Goal: Information Seeking & Learning: Learn about a topic

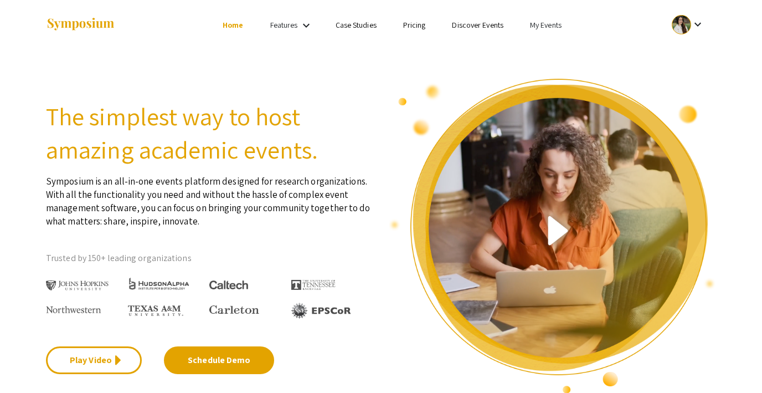
click at [539, 25] on link "My Events" at bounding box center [546, 25] width 32 height 10
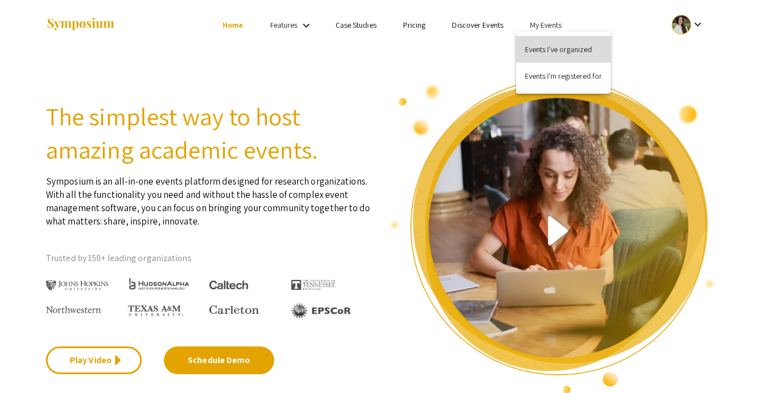
click at [539, 48] on button "Events I've organized" at bounding box center [563, 49] width 95 height 27
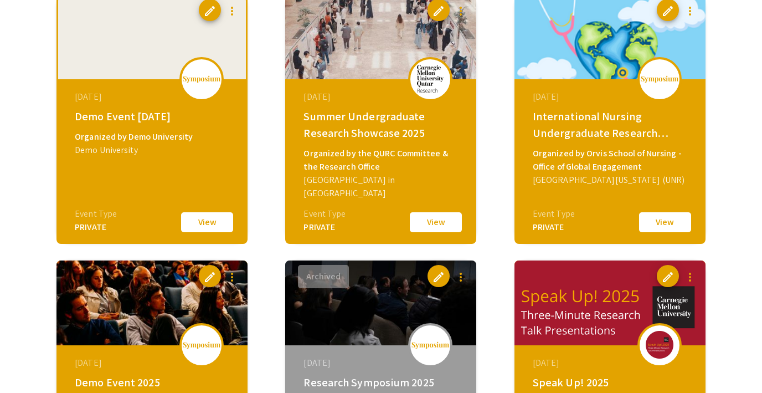
scroll to position [374, 0]
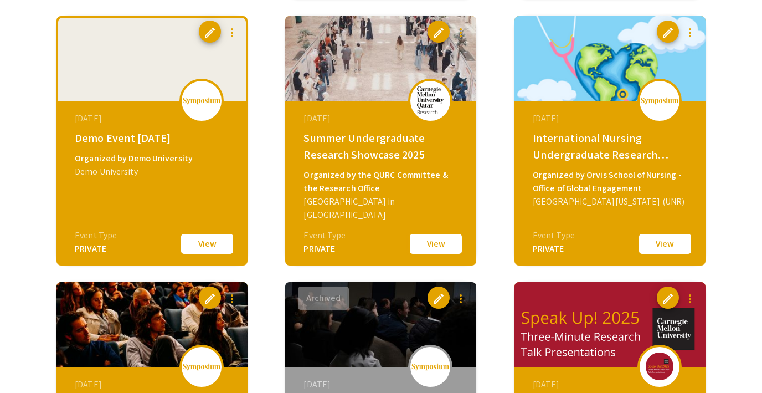
click at [425, 244] on button "View" at bounding box center [435, 243] width 55 height 23
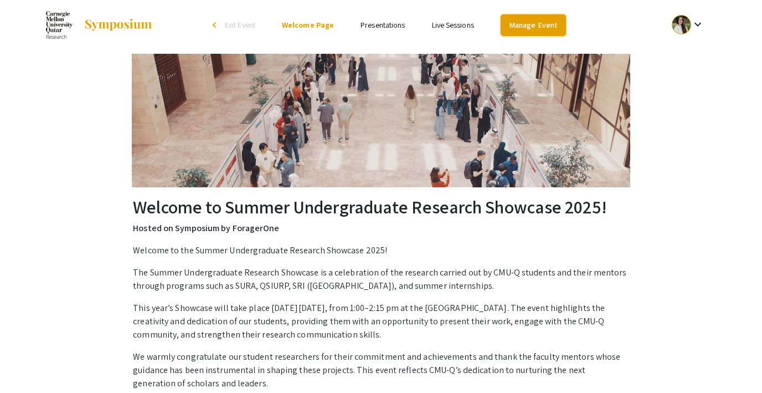
click at [529, 26] on link "Manage Event" at bounding box center [532, 25] width 65 height 22
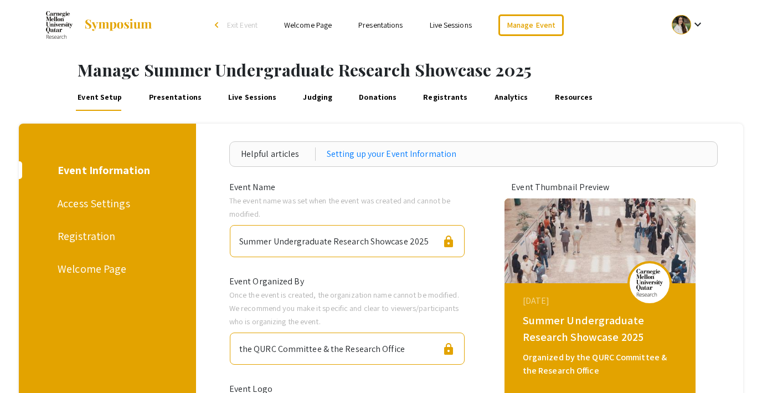
click at [433, 94] on link "Registrants" at bounding box center [445, 97] width 48 height 27
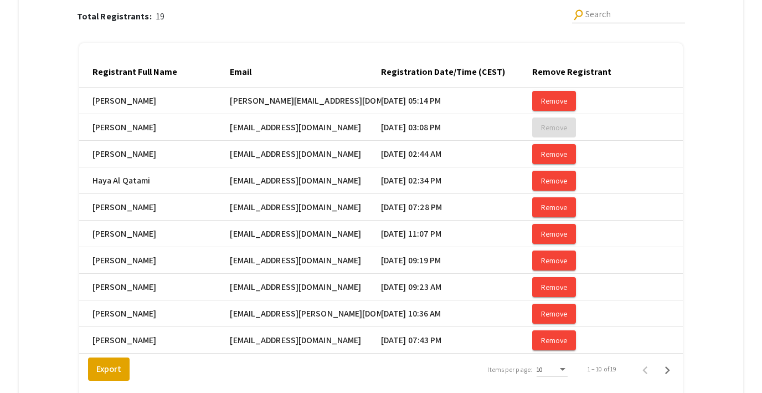
scroll to position [158, 0]
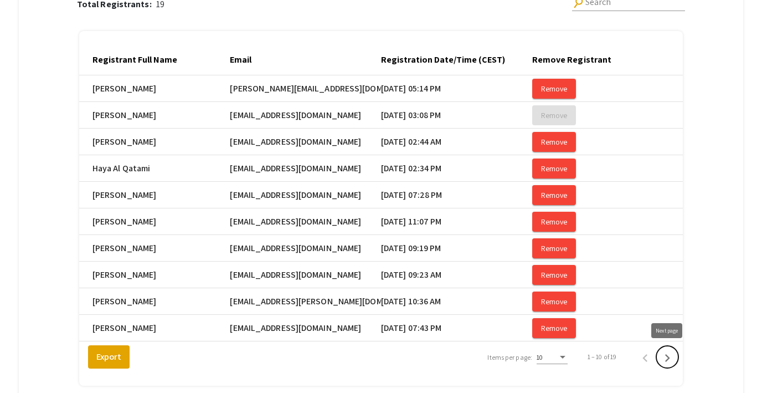
click at [664, 358] on icon "Next page" at bounding box center [667, 358] width 16 height 16
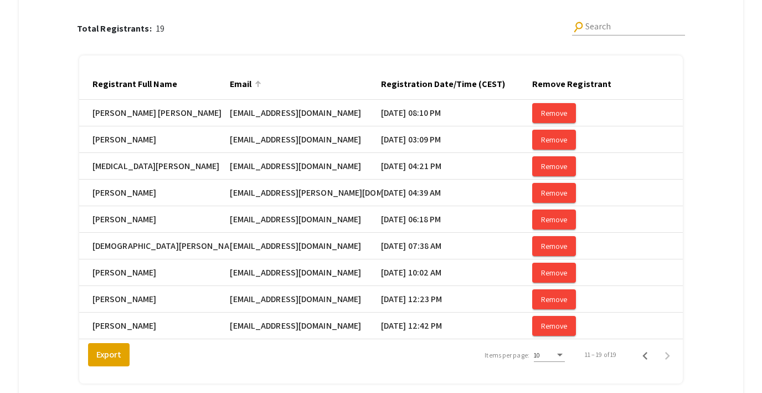
scroll to position [132, 0]
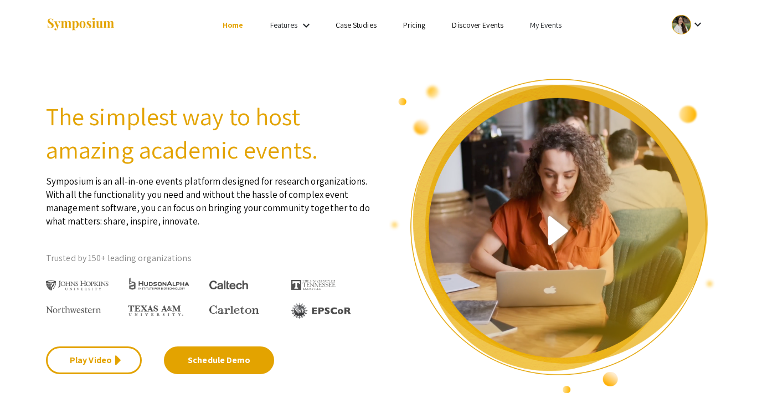
click at [538, 23] on link "My Events" at bounding box center [546, 25] width 32 height 10
click at [538, 45] on button "Events I've organized" at bounding box center [563, 49] width 95 height 27
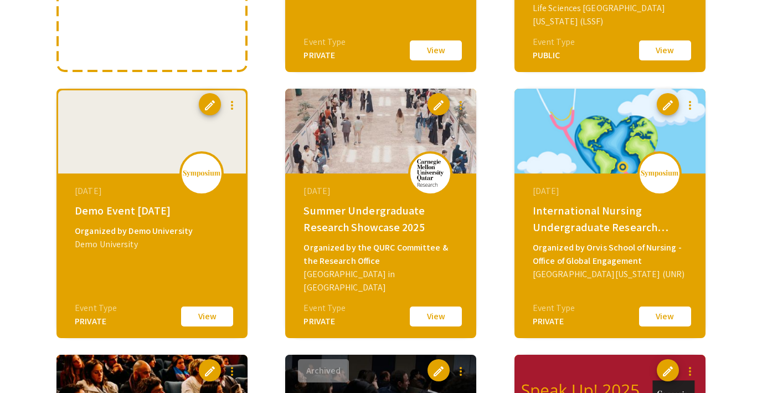
scroll to position [312, 0]
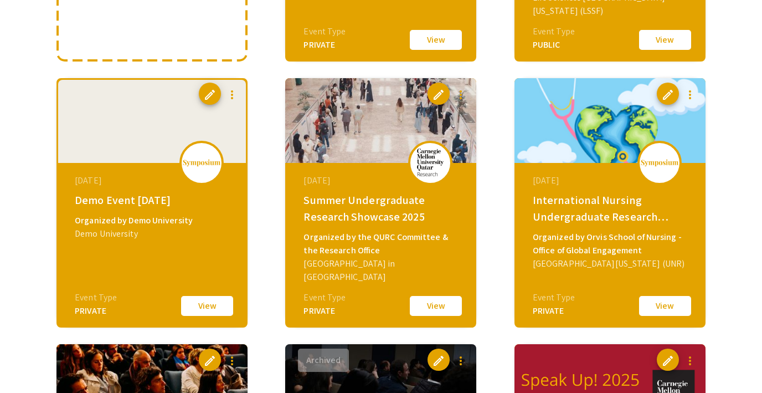
click at [430, 307] on button "View" at bounding box center [435, 305] width 55 height 23
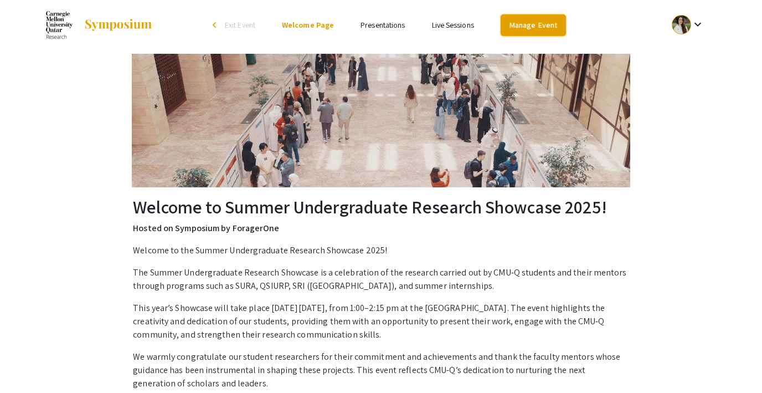
click at [521, 28] on link "Manage Event" at bounding box center [532, 25] width 65 height 22
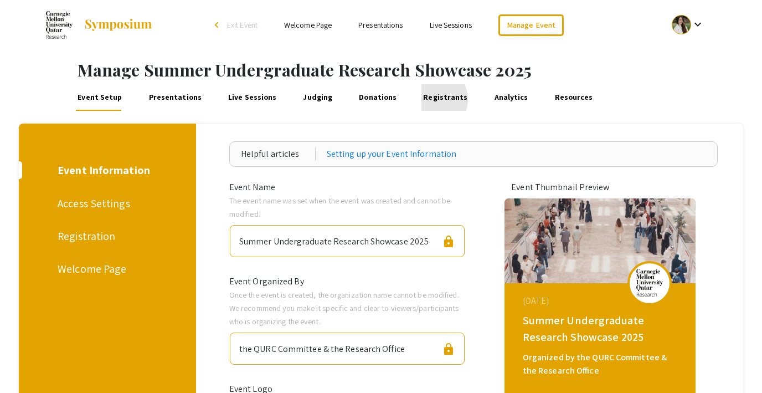
click at [421, 99] on link "Registrants" at bounding box center [445, 97] width 48 height 27
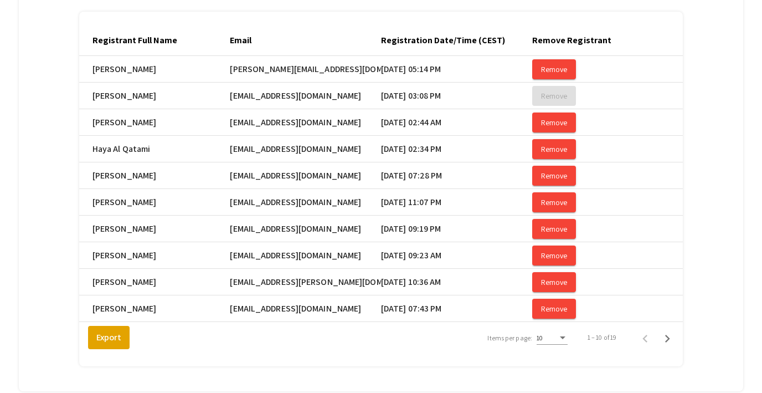
scroll to position [240, 0]
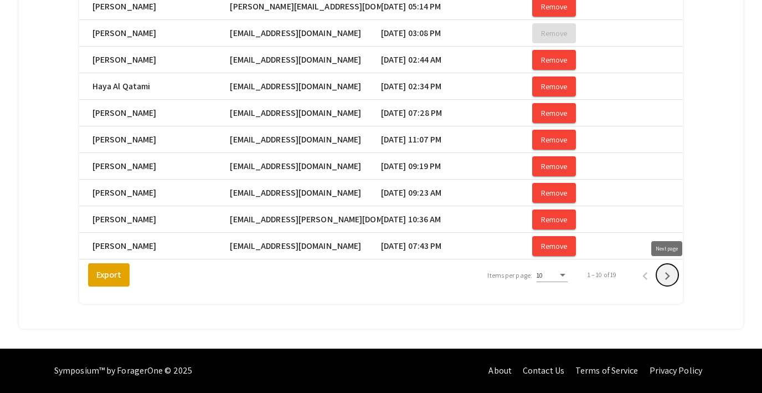
click at [667, 275] on icon "Next page" at bounding box center [667, 276] width 16 height 16
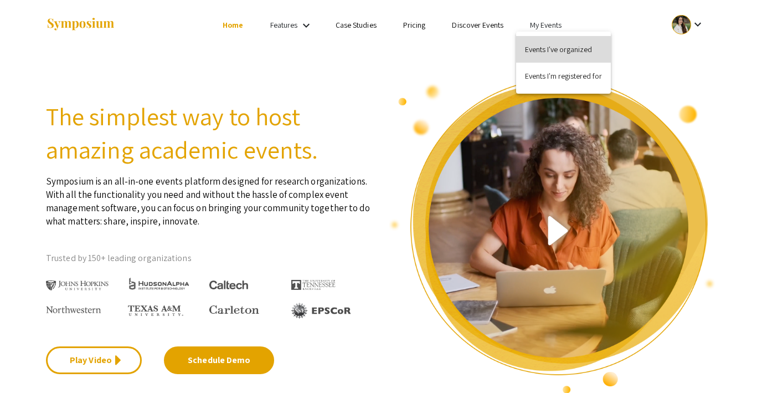
click at [538, 46] on button "Events I've organized" at bounding box center [563, 49] width 95 height 27
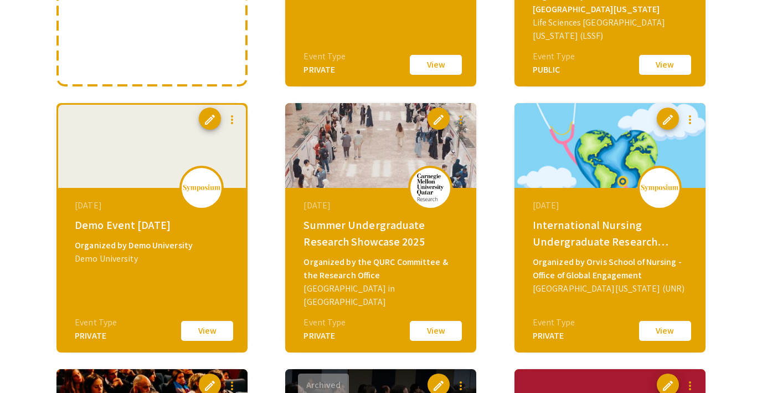
scroll to position [307, 0]
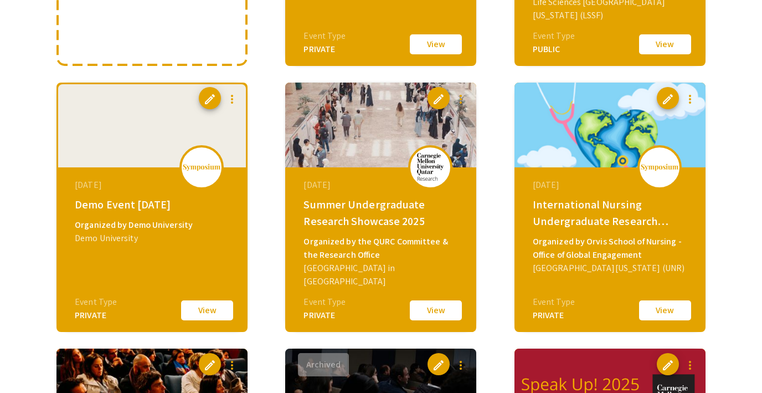
click at [441, 314] on button "View" at bounding box center [435, 309] width 55 height 23
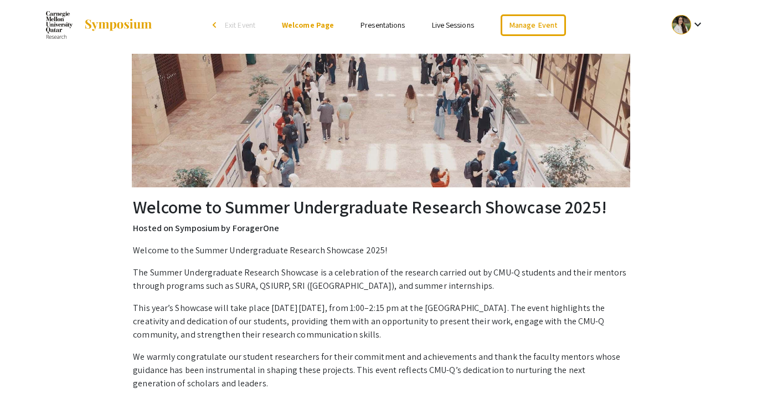
click at [382, 28] on link "Presentations" at bounding box center [382, 25] width 44 height 10
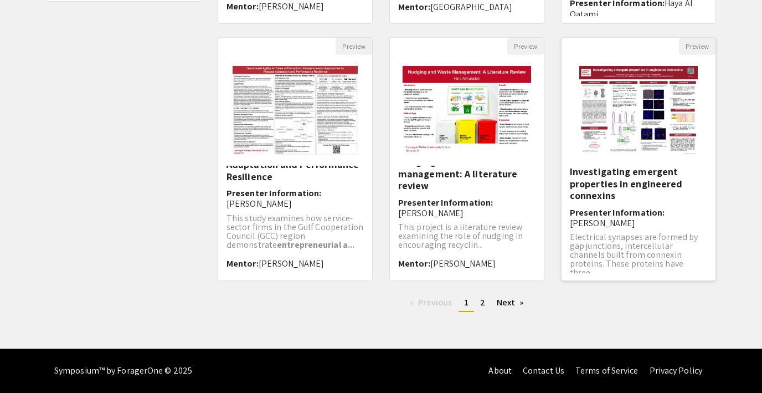
scroll to position [30, 0]
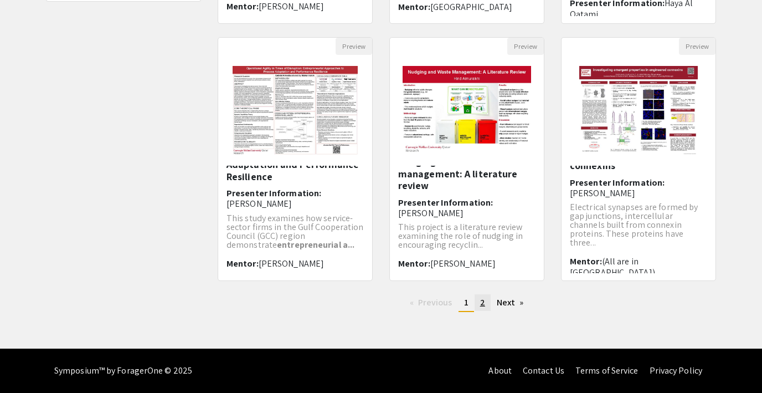
click at [484, 304] on span "2" at bounding box center [482, 302] width 5 height 12
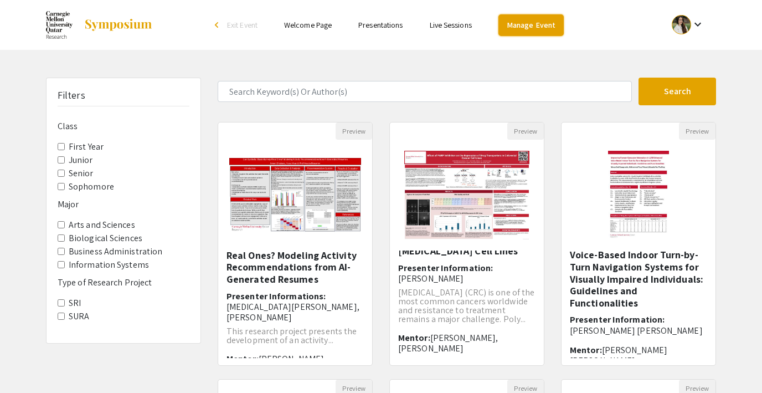
click at [513, 25] on link "Manage Event" at bounding box center [530, 25] width 65 height 22
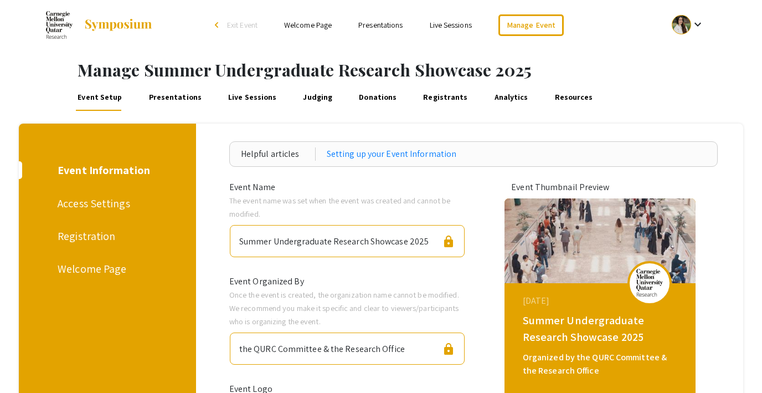
click at [163, 94] on link "Presentations" at bounding box center [175, 97] width 56 height 27
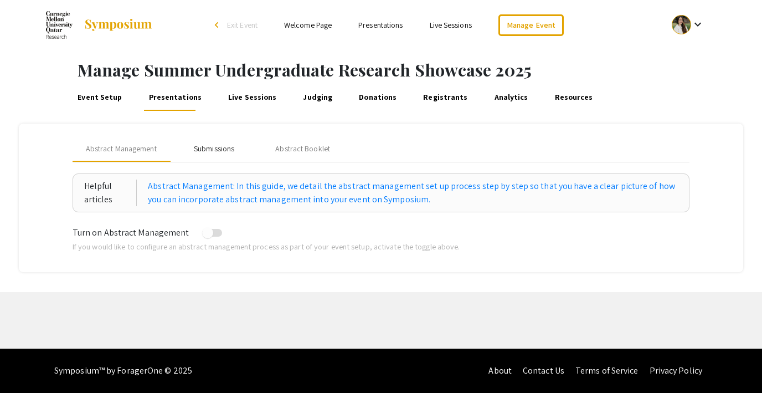
click at [212, 149] on div "Submissions" at bounding box center [214, 149] width 40 height 12
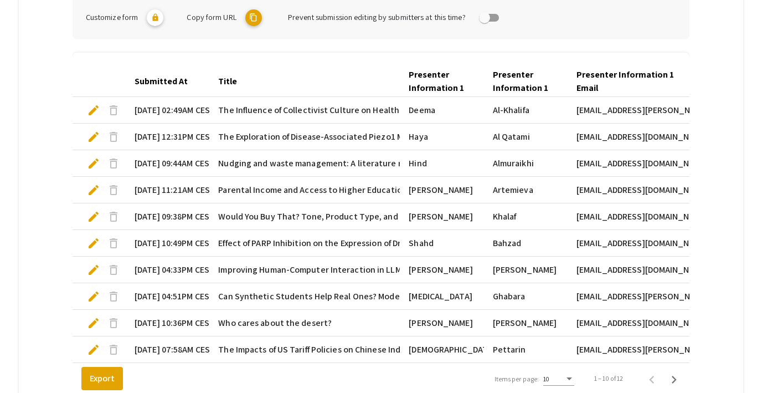
scroll to position [318, 0]
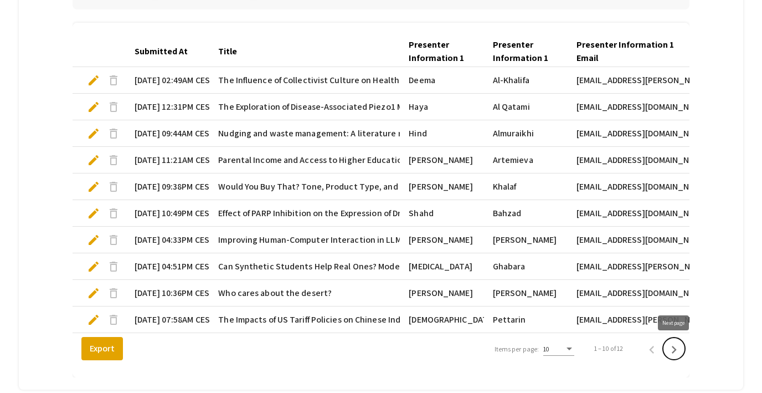
click at [677, 348] on icon "Next page" at bounding box center [674, 350] width 16 height 16
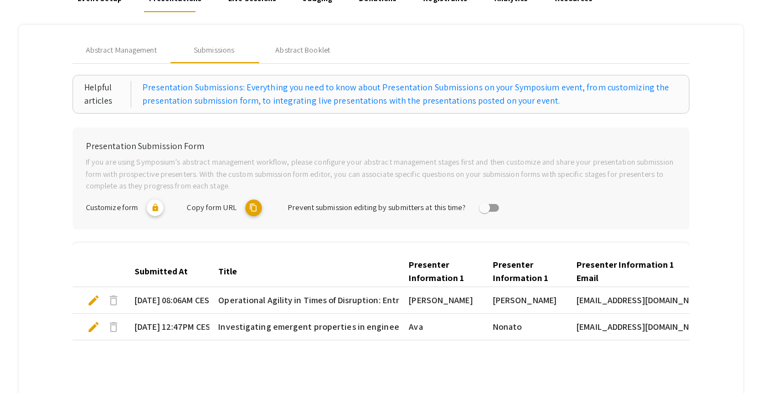
scroll to position [0, 0]
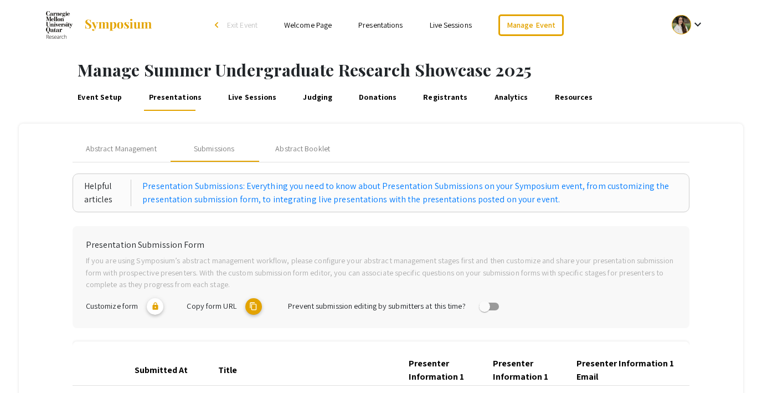
click at [376, 23] on link "Presentations" at bounding box center [380, 25] width 44 height 10
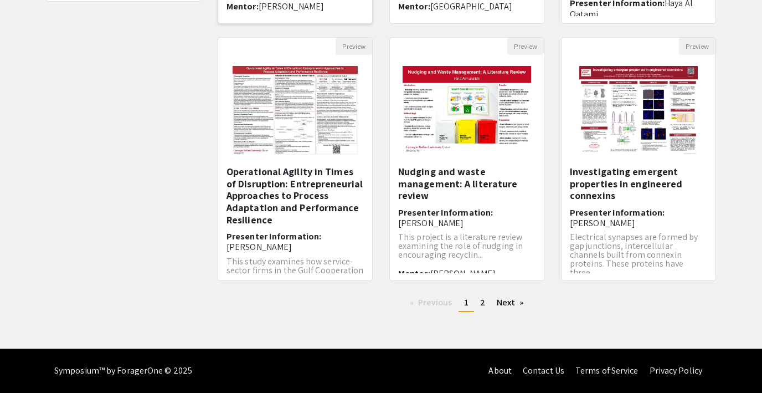
scroll to position [43, 0]
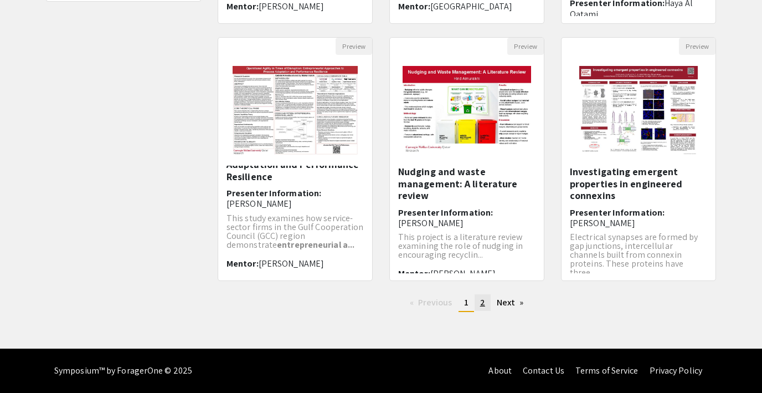
click at [486, 303] on link "page 2" at bounding box center [482, 302] width 16 height 17
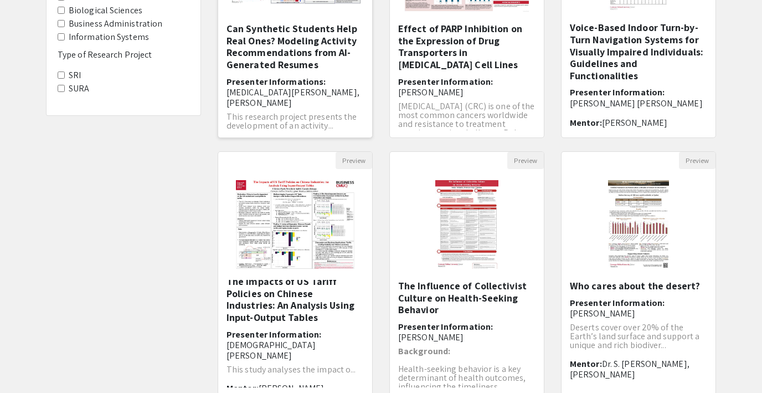
scroll to position [295, 0]
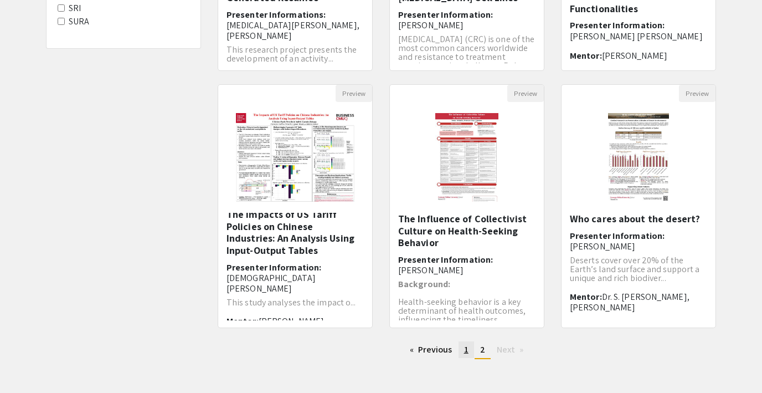
click at [467, 348] on span "1" at bounding box center [466, 349] width 4 height 12
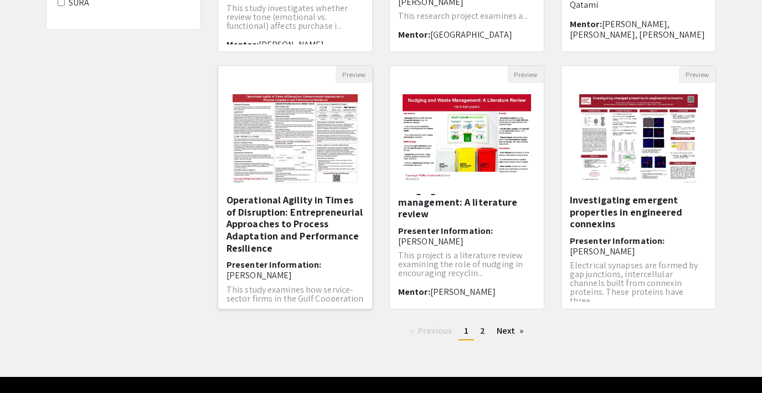
click at [287, 210] on h5 "Operational Agility in Times of Disruption: Entrepreneurial Approaches to Proce…" at bounding box center [294, 224] width 137 height 60
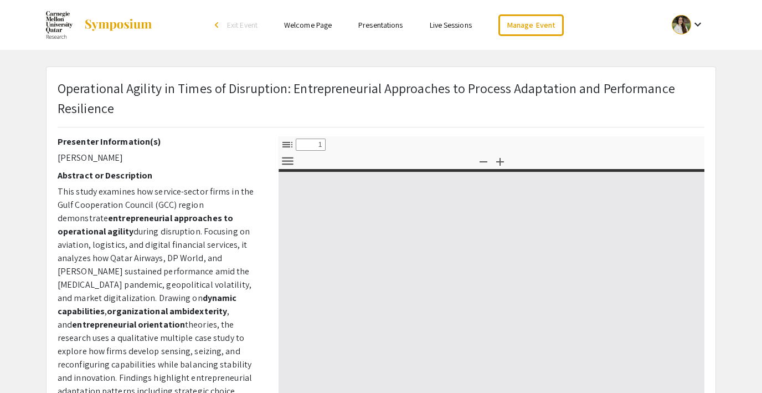
select select "custom"
type input "0"
select select "custom"
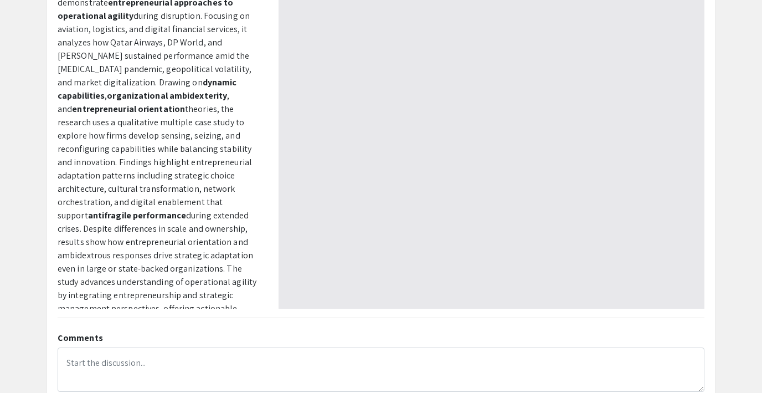
type input "1"
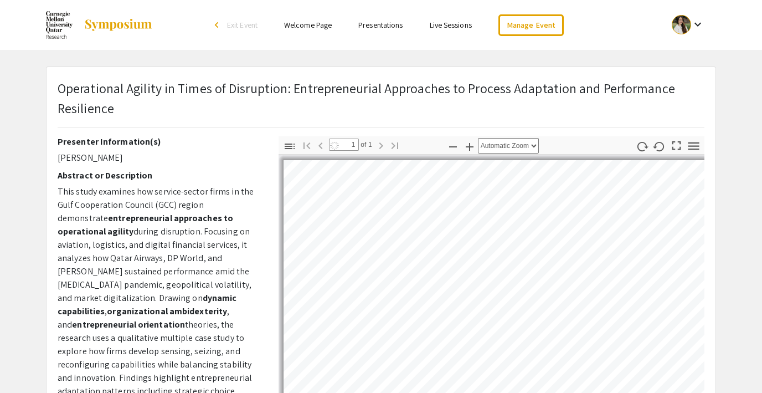
select select "auto"
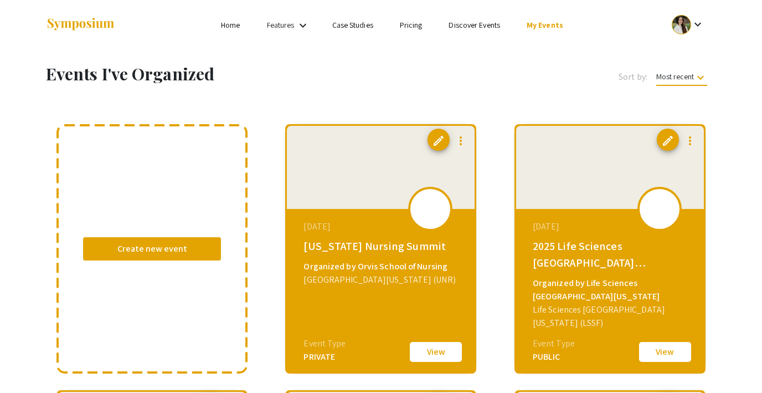
click at [467, 30] on li "Discover Events" at bounding box center [474, 24] width 78 height 13
click at [466, 27] on link "Discover Events" at bounding box center [473, 25] width 51 height 10
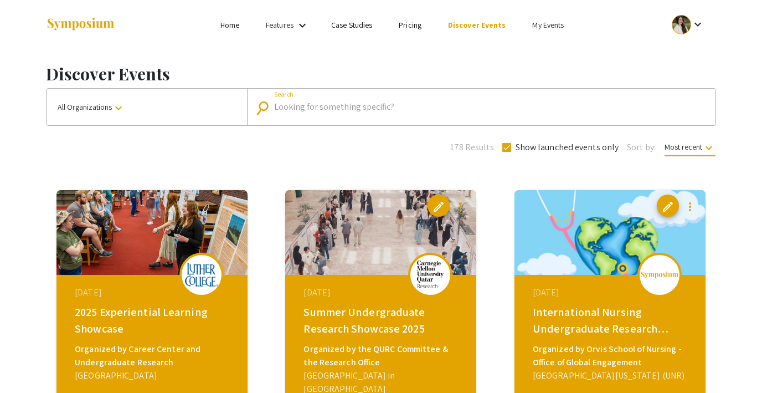
click at [333, 104] on input "Search" at bounding box center [487, 107] width 426 height 10
type input "carnegie"
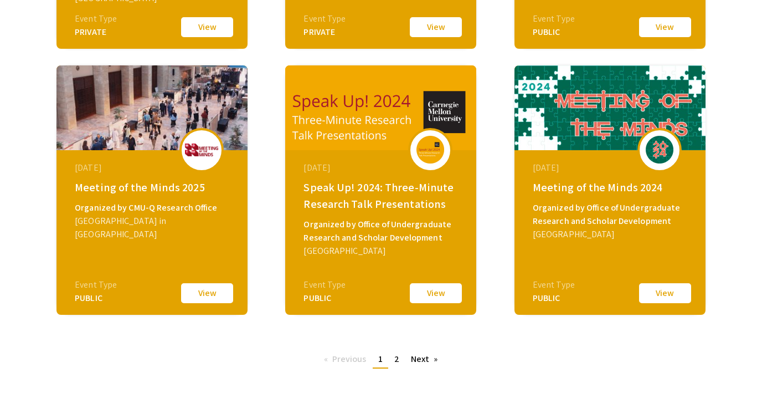
scroll to position [407, 0]
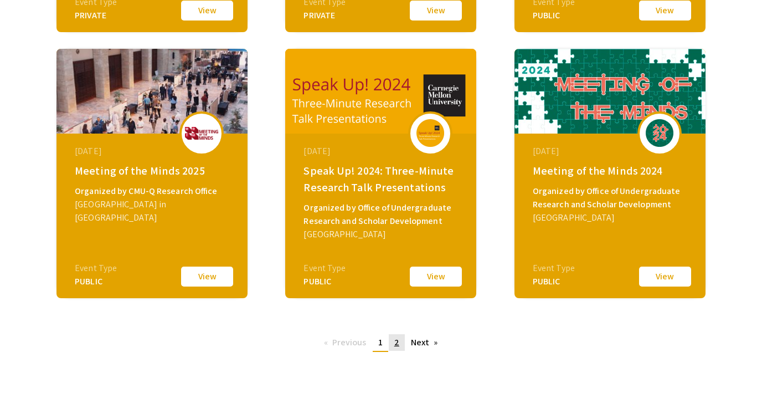
click at [395, 343] on span "2" at bounding box center [396, 342] width 5 height 12
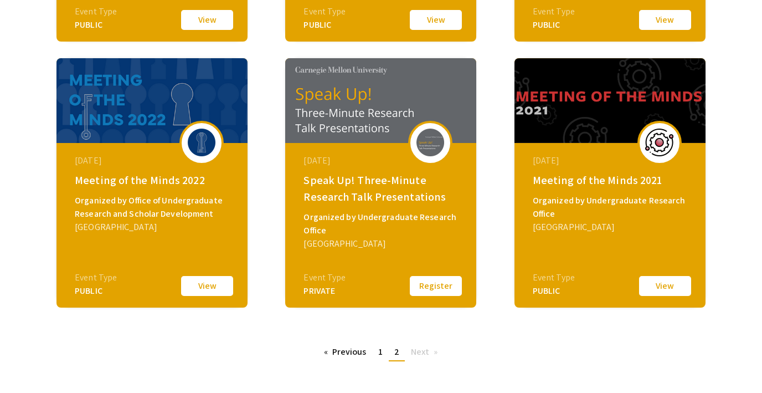
scroll to position [426, 0]
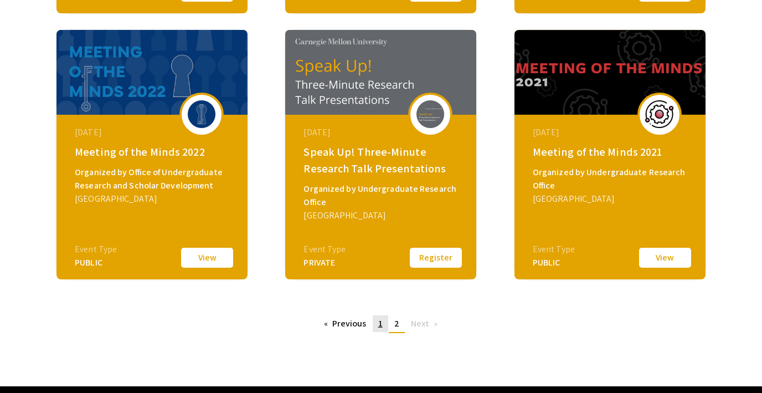
click at [378, 326] on link "page 1" at bounding box center [381, 323] width 16 height 17
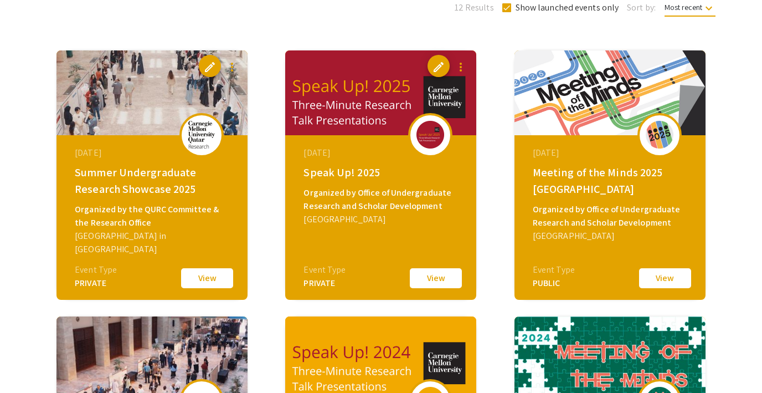
scroll to position [139, 0]
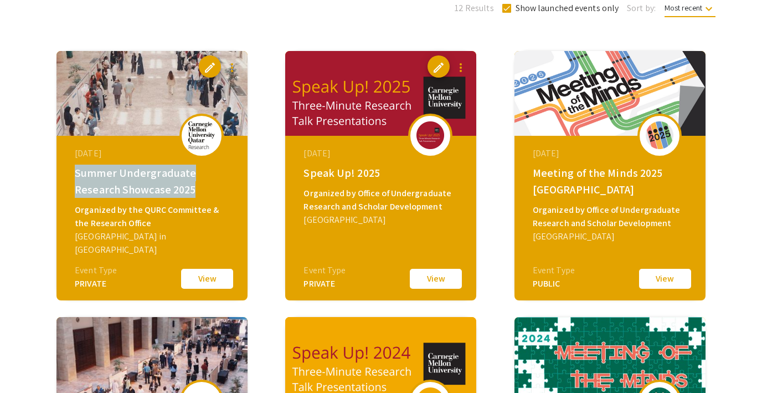
drag, startPoint x: 75, startPoint y: 173, endPoint x: 236, endPoint y: 185, distance: 161.6
click at [236, 185] on div "August 27, 2025 Summer Undergraduate Research Showcase 2025 Organized by the QU…" at bounding box center [153, 205] width 190 height 138
copy div "Summer Undergraduate Research Showcase 2025"
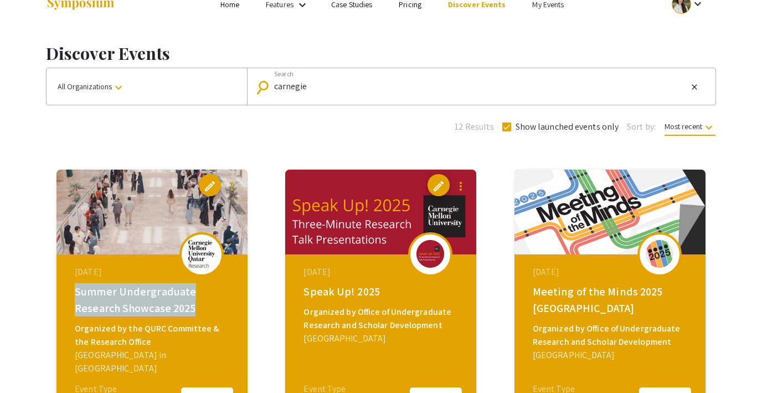
scroll to position [10, 0]
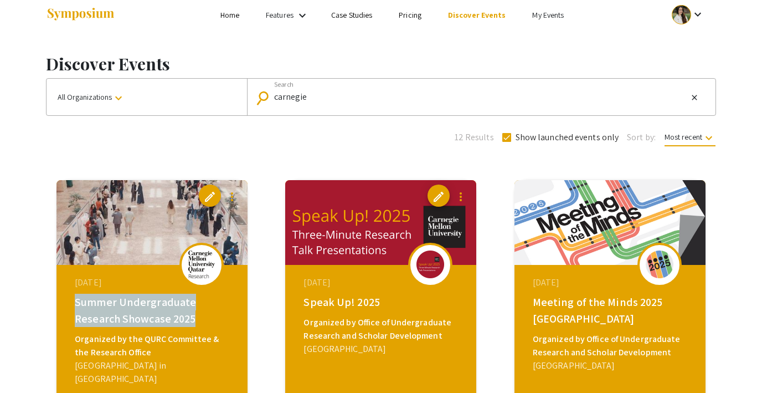
click at [506, 138] on span at bounding box center [506, 137] width 9 height 9
click at [506, 142] on input "Show launched events only" at bounding box center [506, 142] width 1 height 1
checkbox input "false"
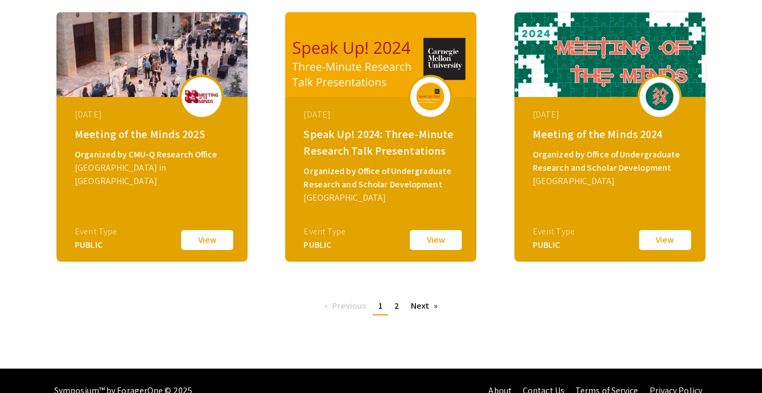
scroll to position [447, 0]
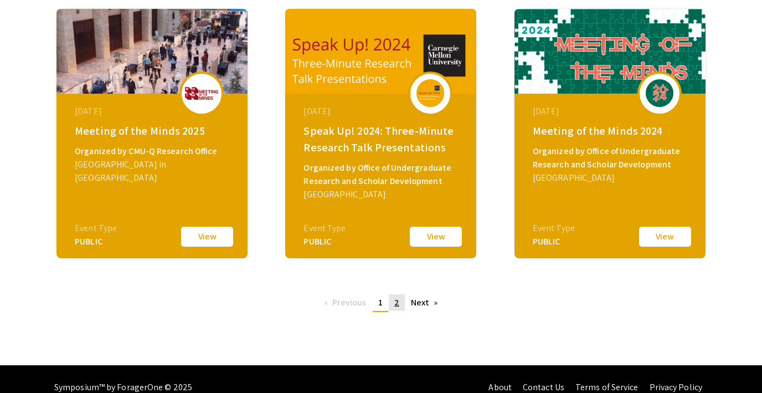
click at [399, 301] on link "page 2" at bounding box center [397, 302] width 16 height 17
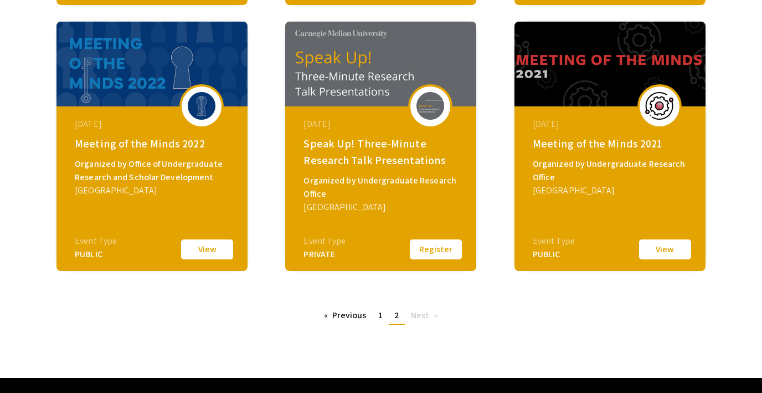
scroll to position [463, 0]
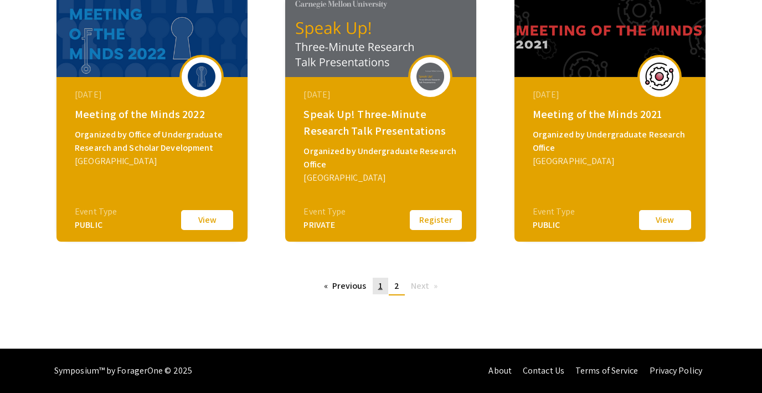
click at [380, 287] on span "1" at bounding box center [380, 286] width 4 height 12
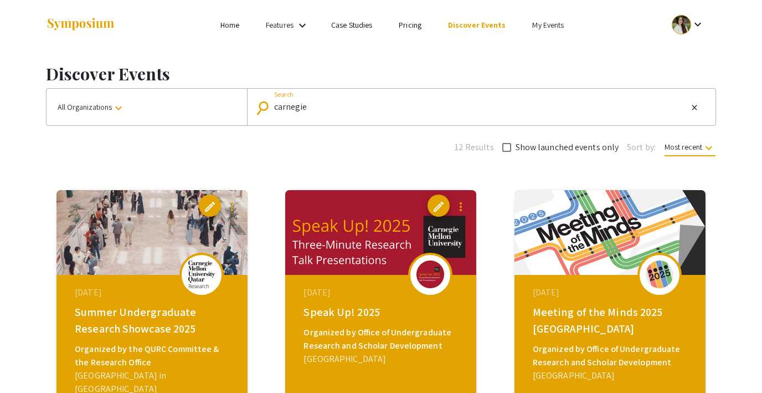
click at [291, 106] on input "carnegie" at bounding box center [480, 107] width 413 height 10
type input "test"
